Goal: Information Seeking & Learning: Learn about a topic

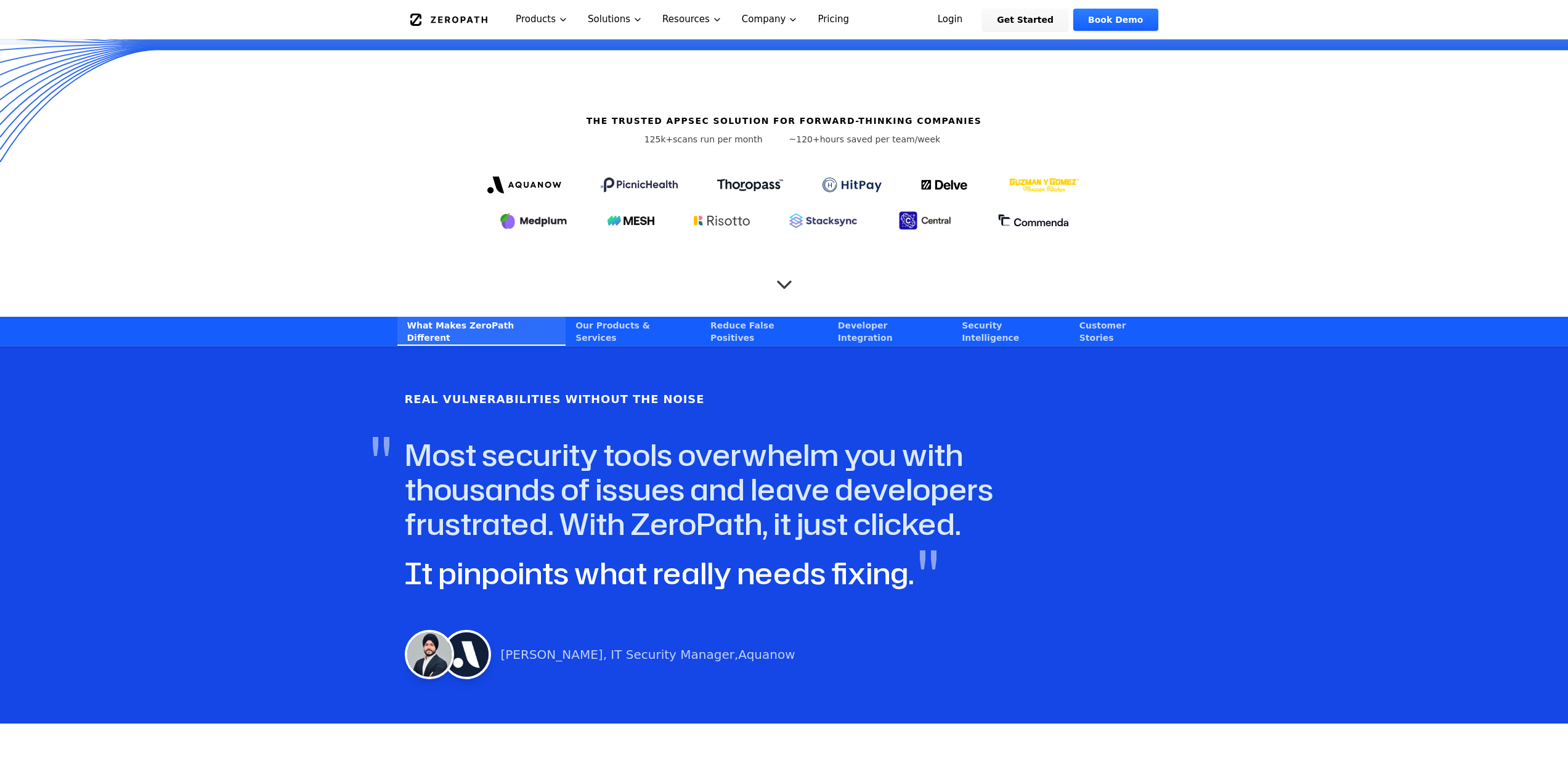
scroll to position [493, 0]
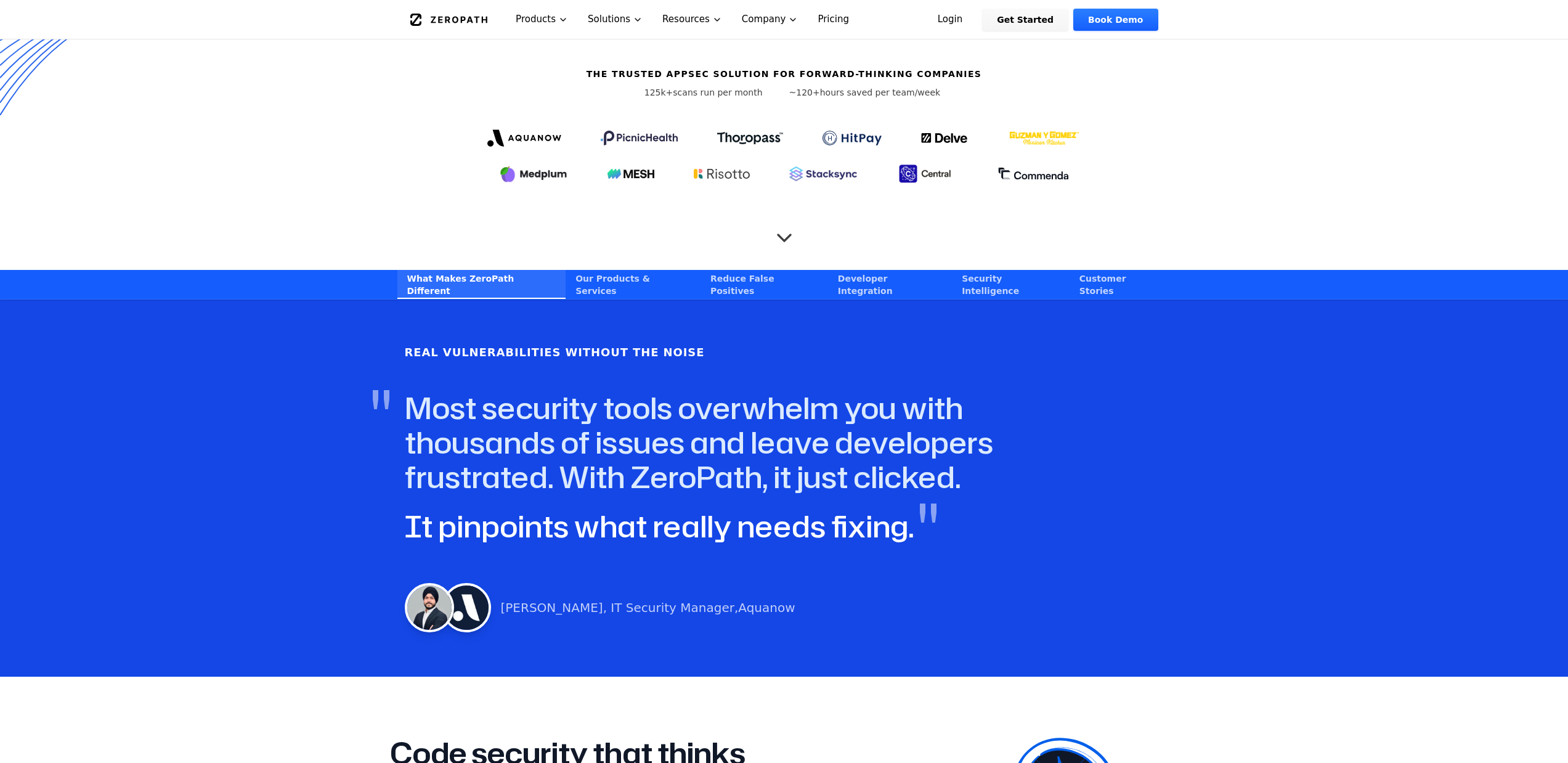
click at [711, 289] on link "Reduce False Positives" at bounding box center [765, 284] width 127 height 29
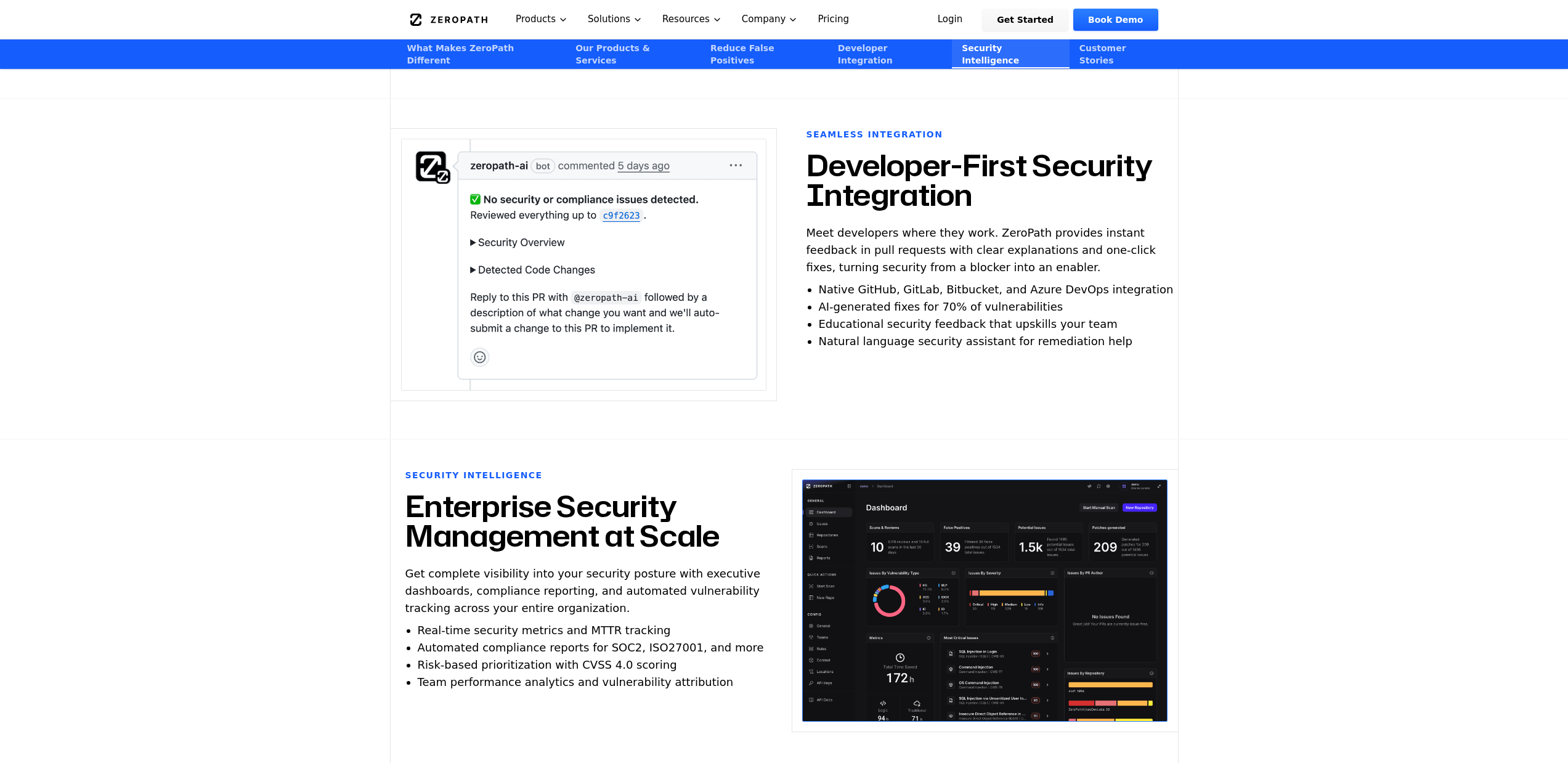
scroll to position [2818, 0]
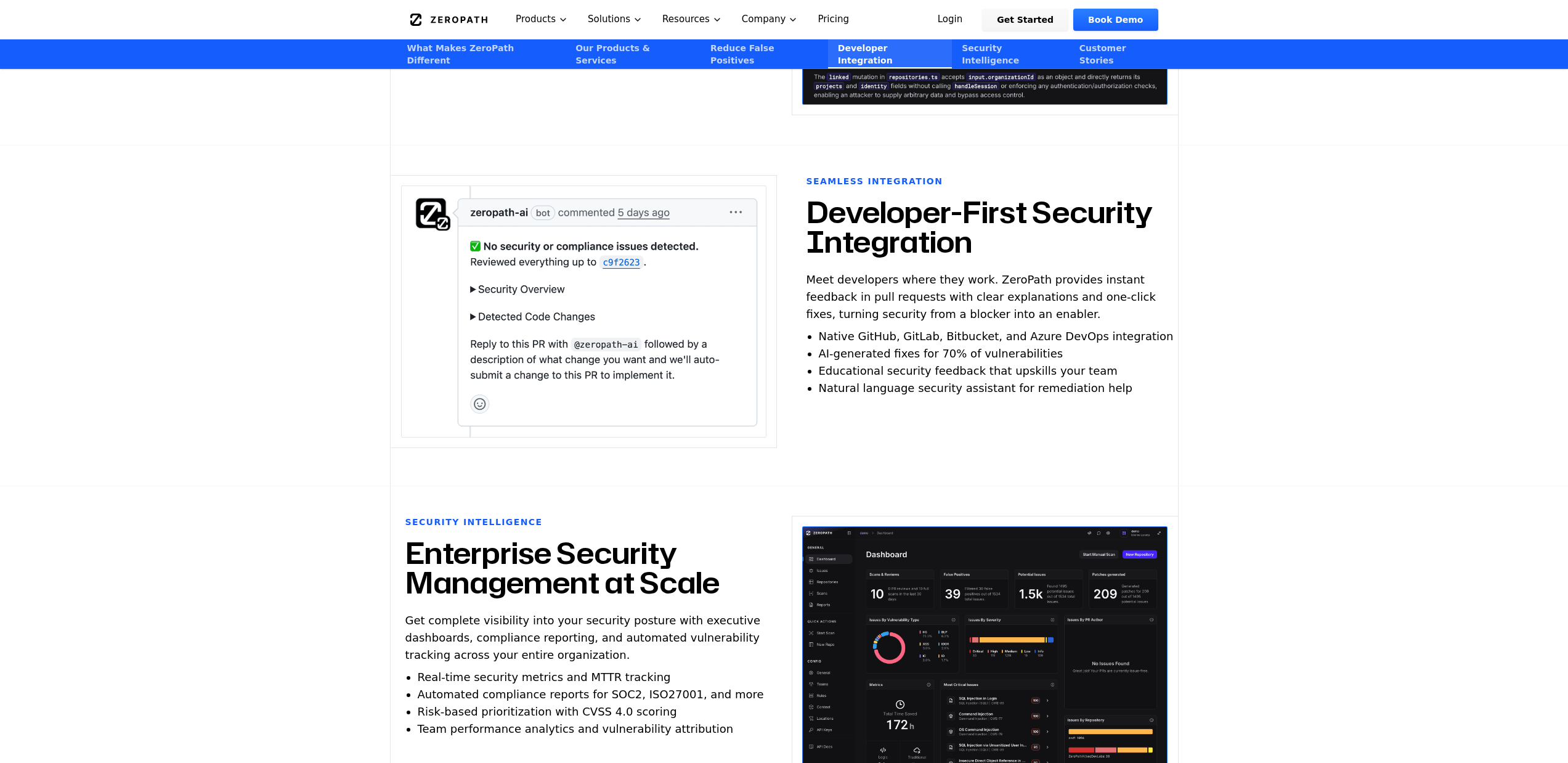
click at [472, 299] on img at bounding box center [584, 311] width 365 height 252
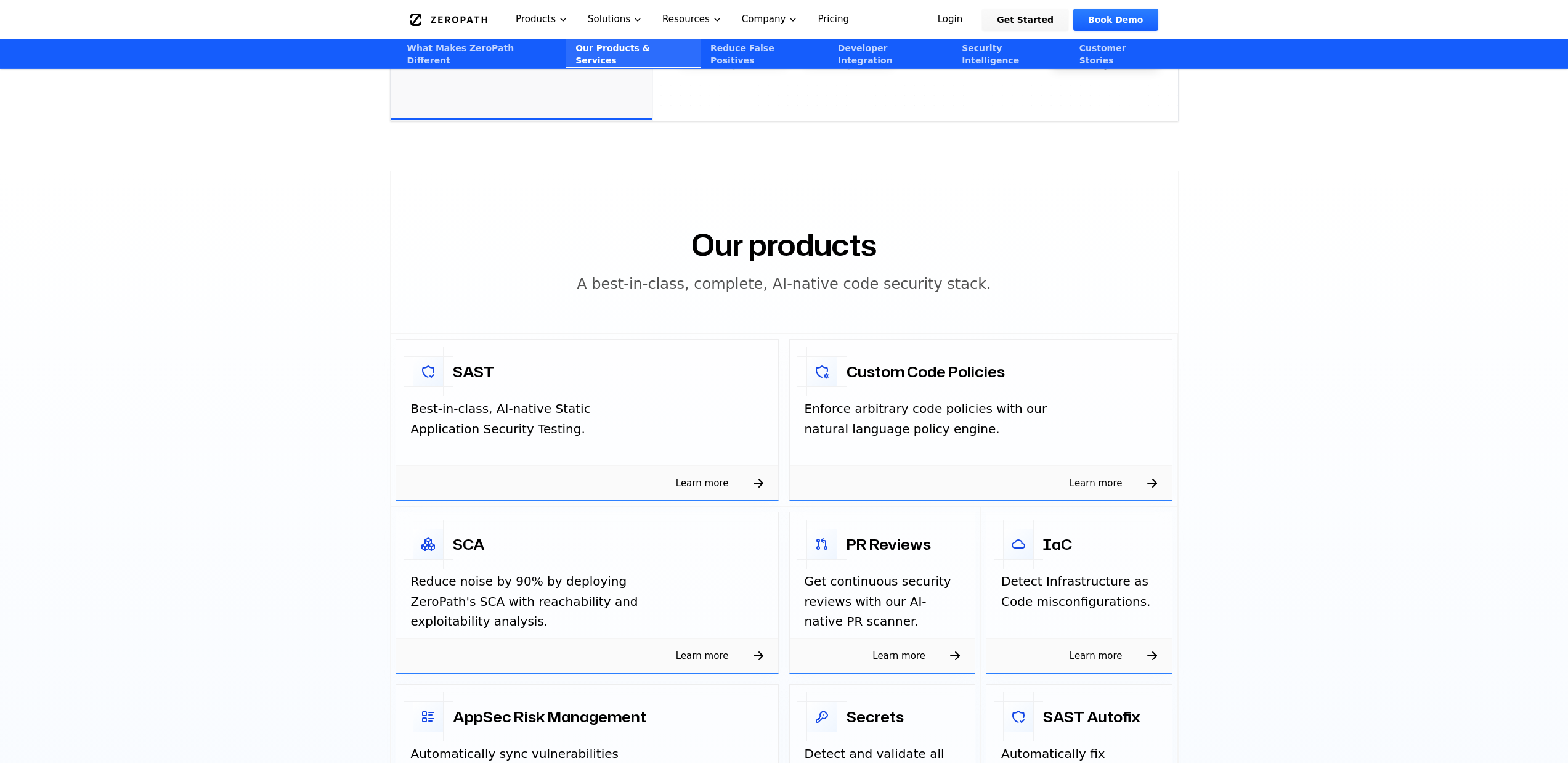
scroll to position [1669, 0]
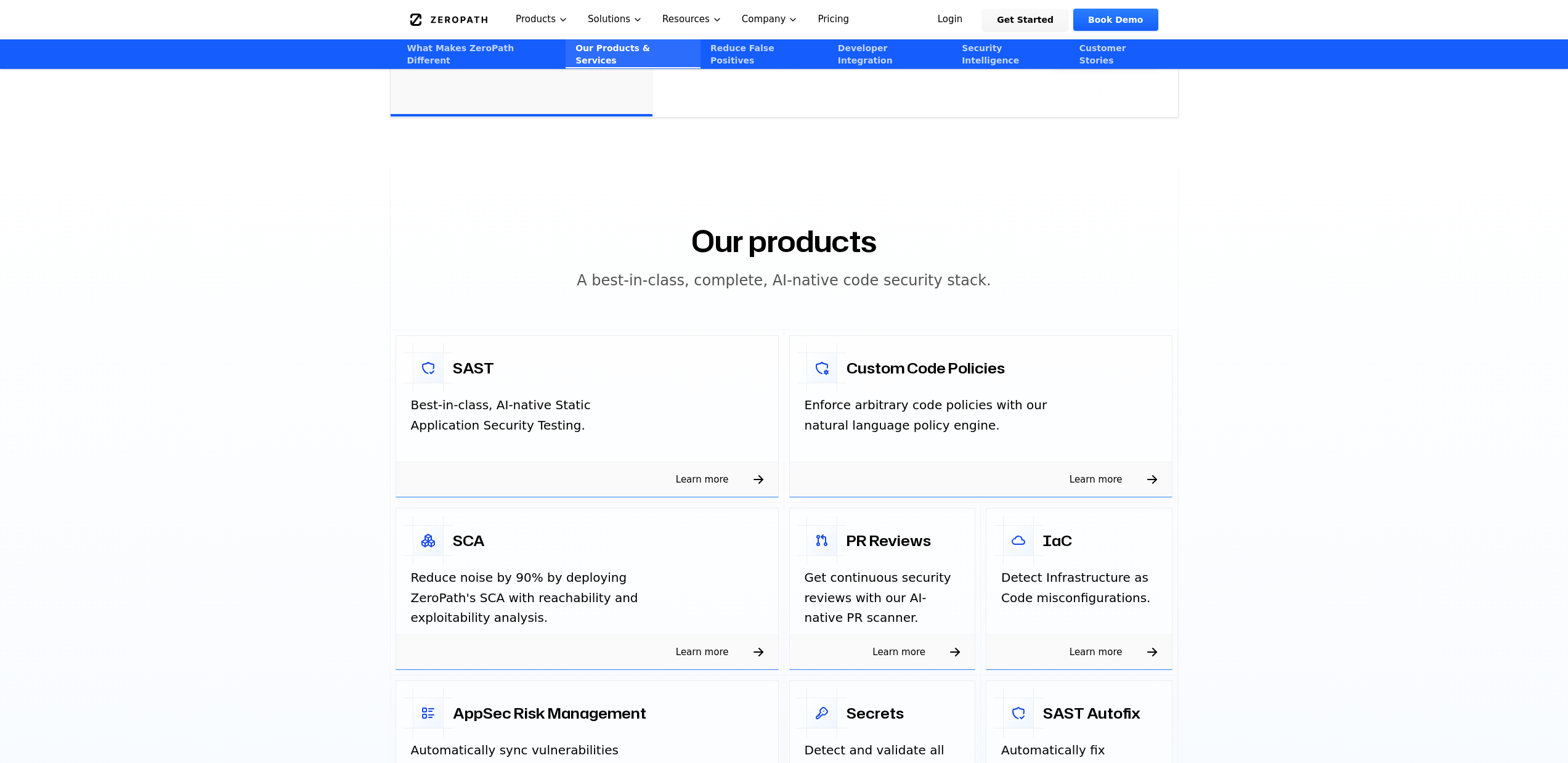
click at [144, 491] on section "Our products A best-in-class, complete, AI-native code security stack. SAST Bes…" at bounding box center [784, 537] width 1568 height 740
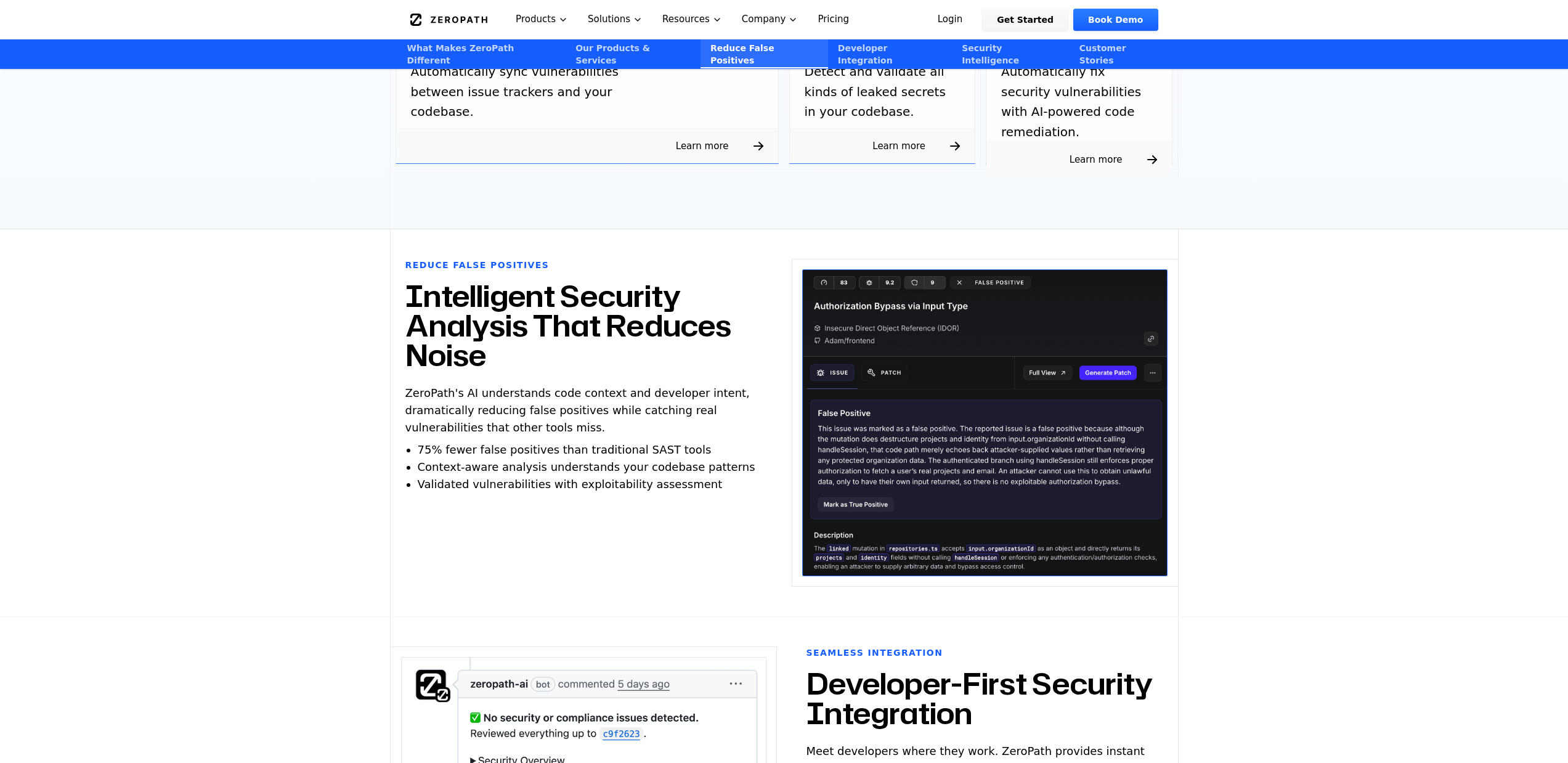
scroll to position [2324, 0]
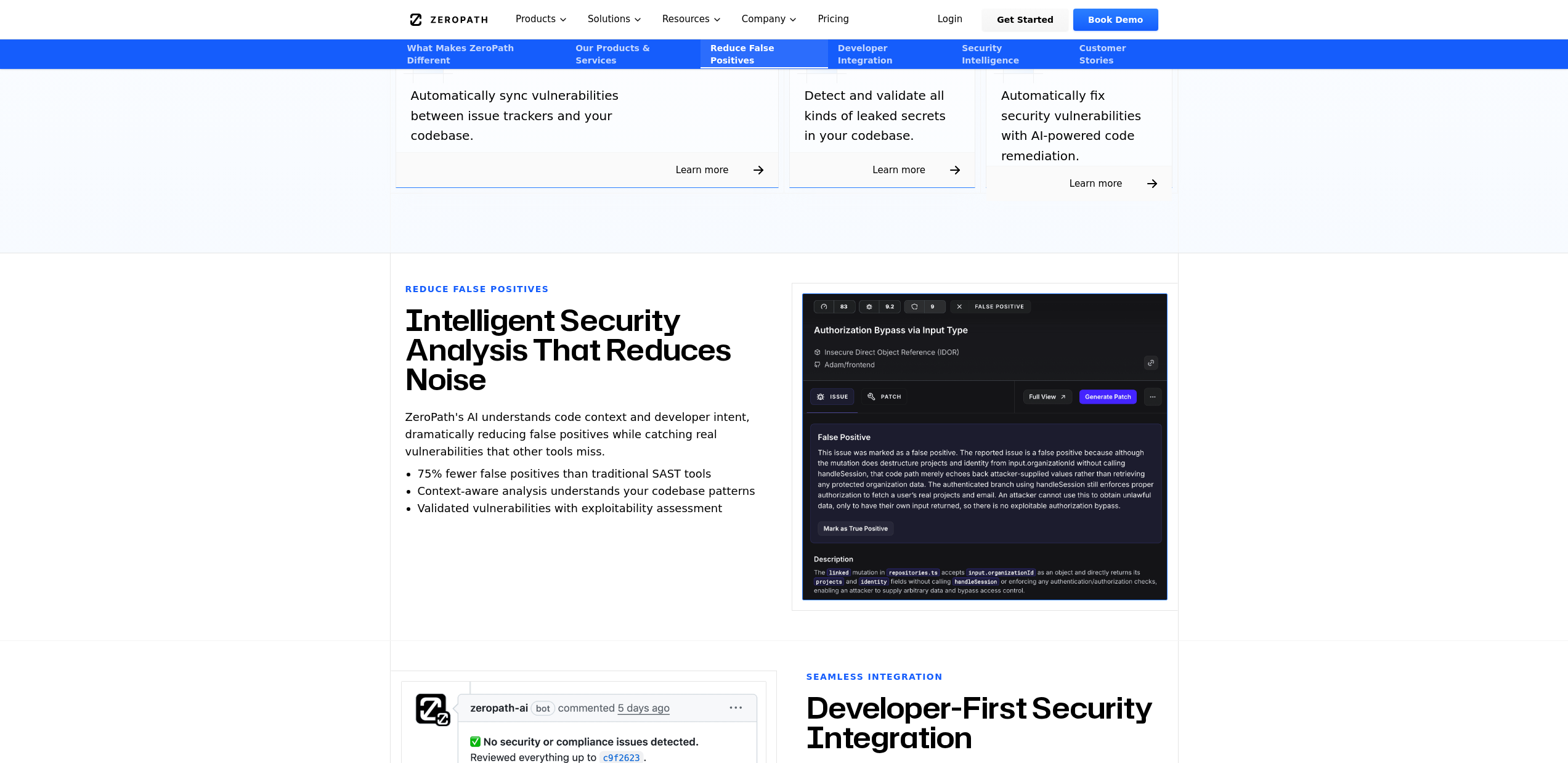
click at [547, 467] on span "75% fewer false positives than traditional SAST tools" at bounding box center [564, 474] width 294 height 13
click at [554, 484] on span "Context-aware analysis understands your codebase patterns" at bounding box center [586, 490] width 338 height 13
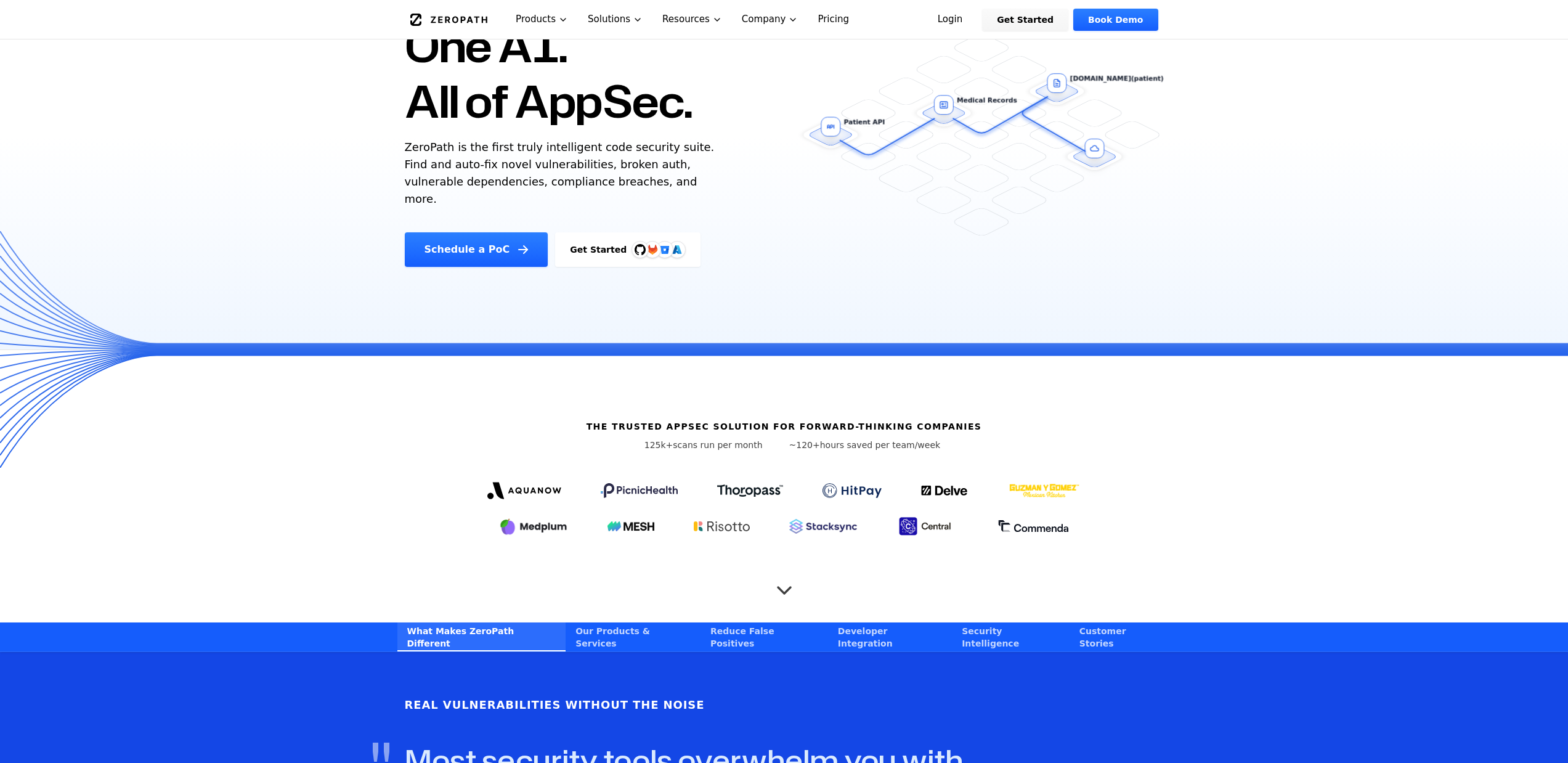
scroll to position [164, 0]
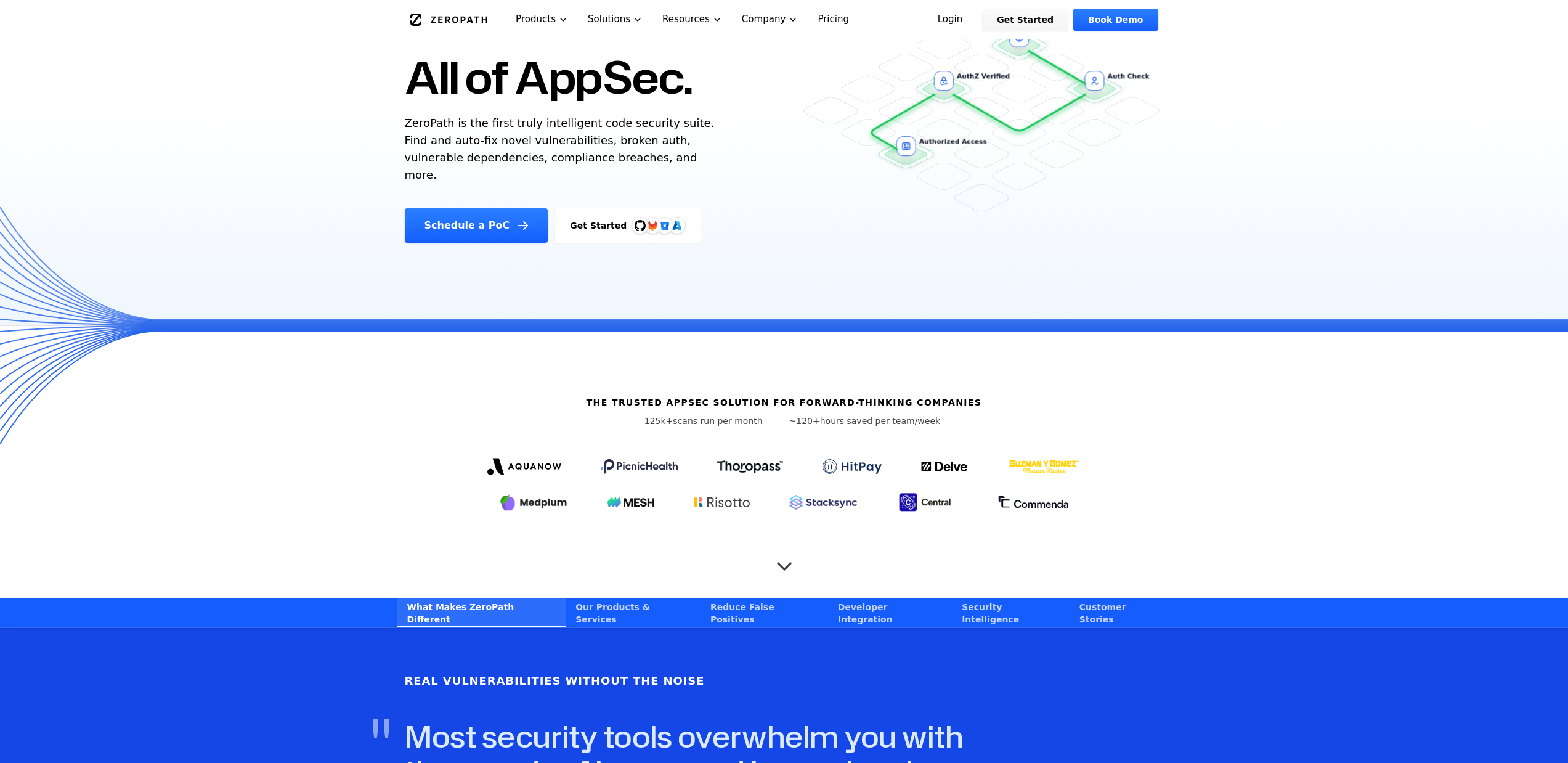
click at [772, 397] on h6 "The Trusted AppSec solution for forward-thinking companies" at bounding box center [784, 402] width 396 height 12
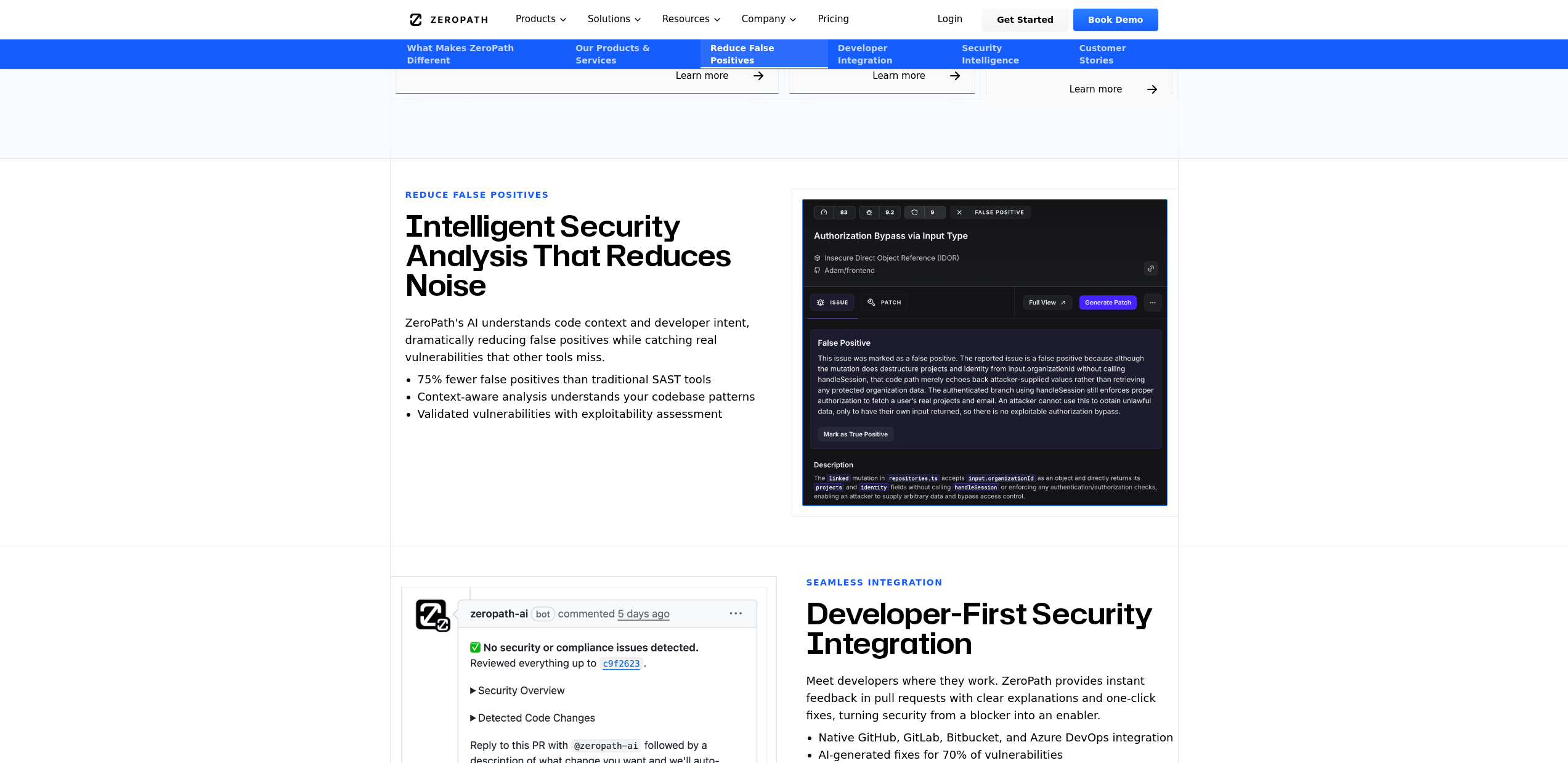
scroll to position [2411, 0]
